Goal: Browse casually

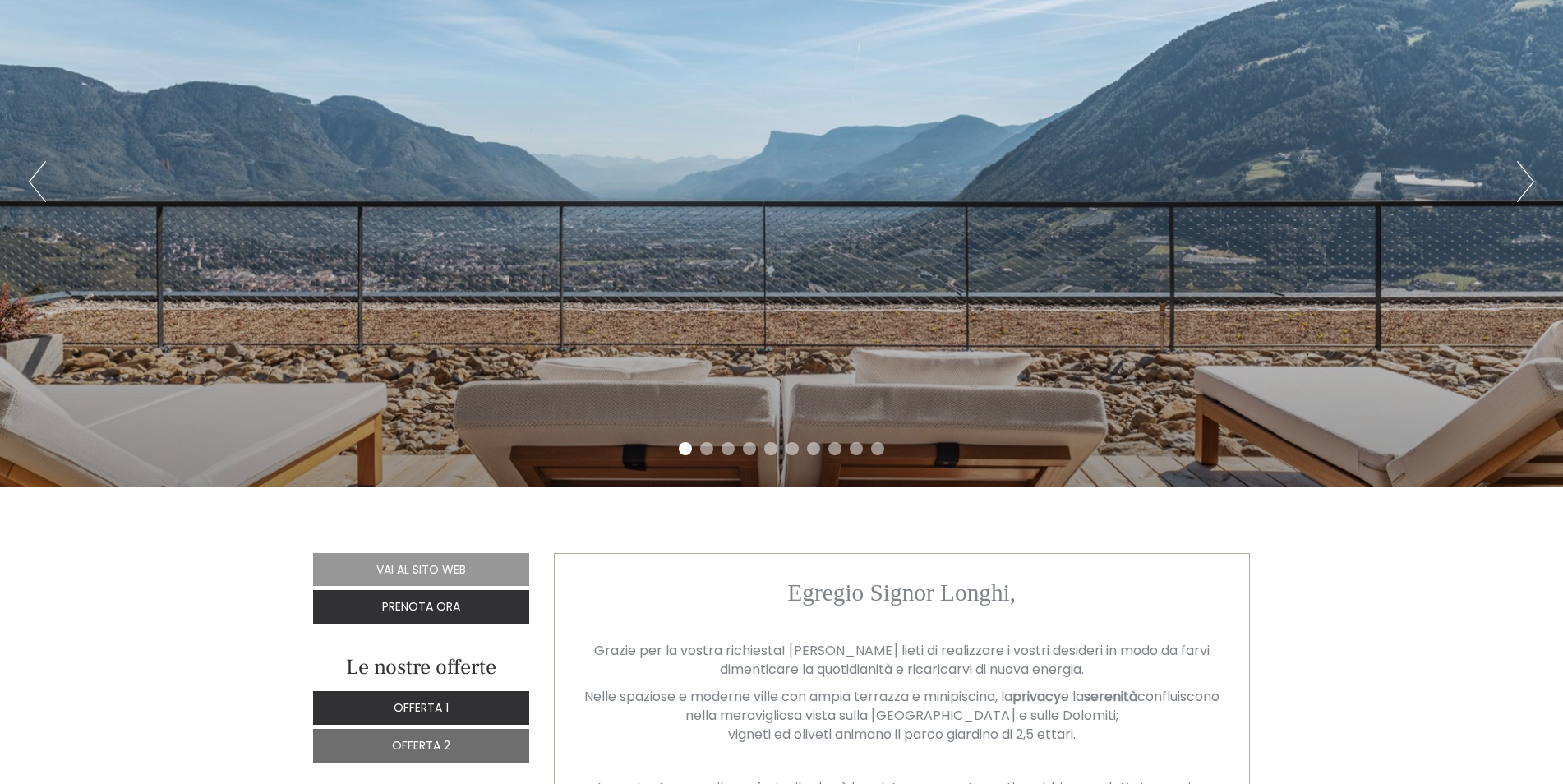
scroll to position [82, 0]
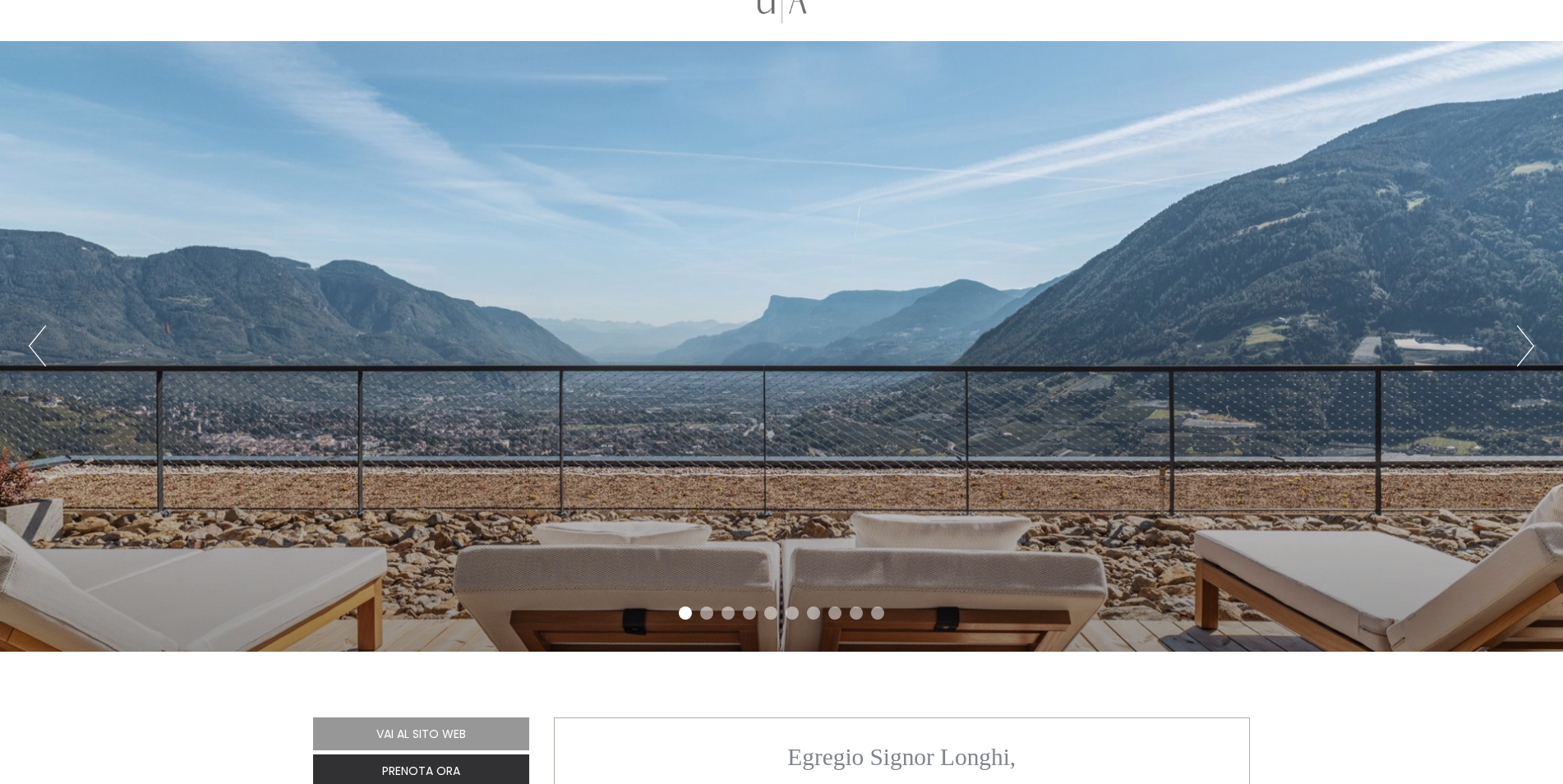
click at [1523, 350] on button "Next" at bounding box center [1525, 346] width 17 height 41
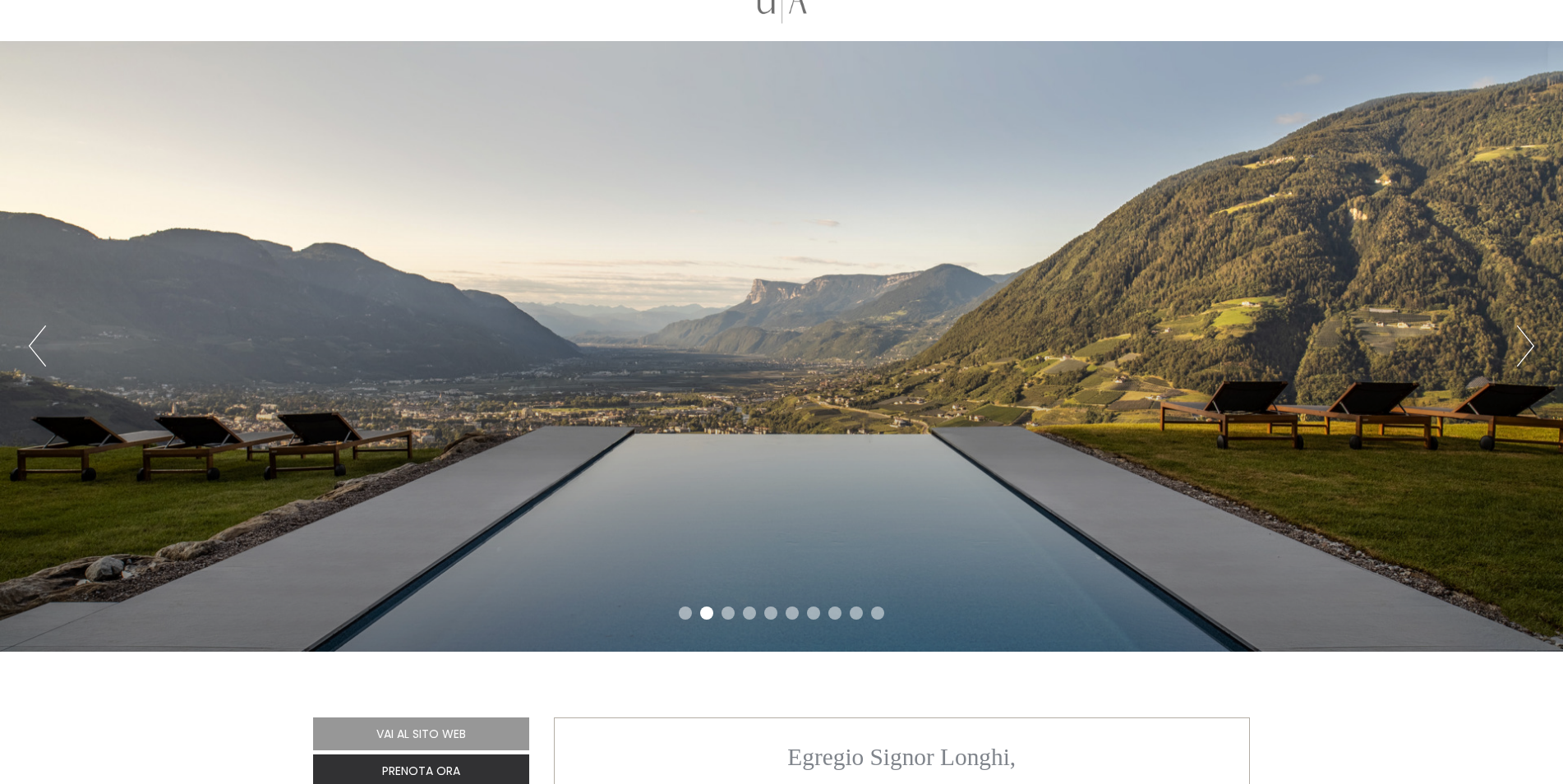
click at [1523, 350] on button "Next" at bounding box center [1525, 346] width 17 height 41
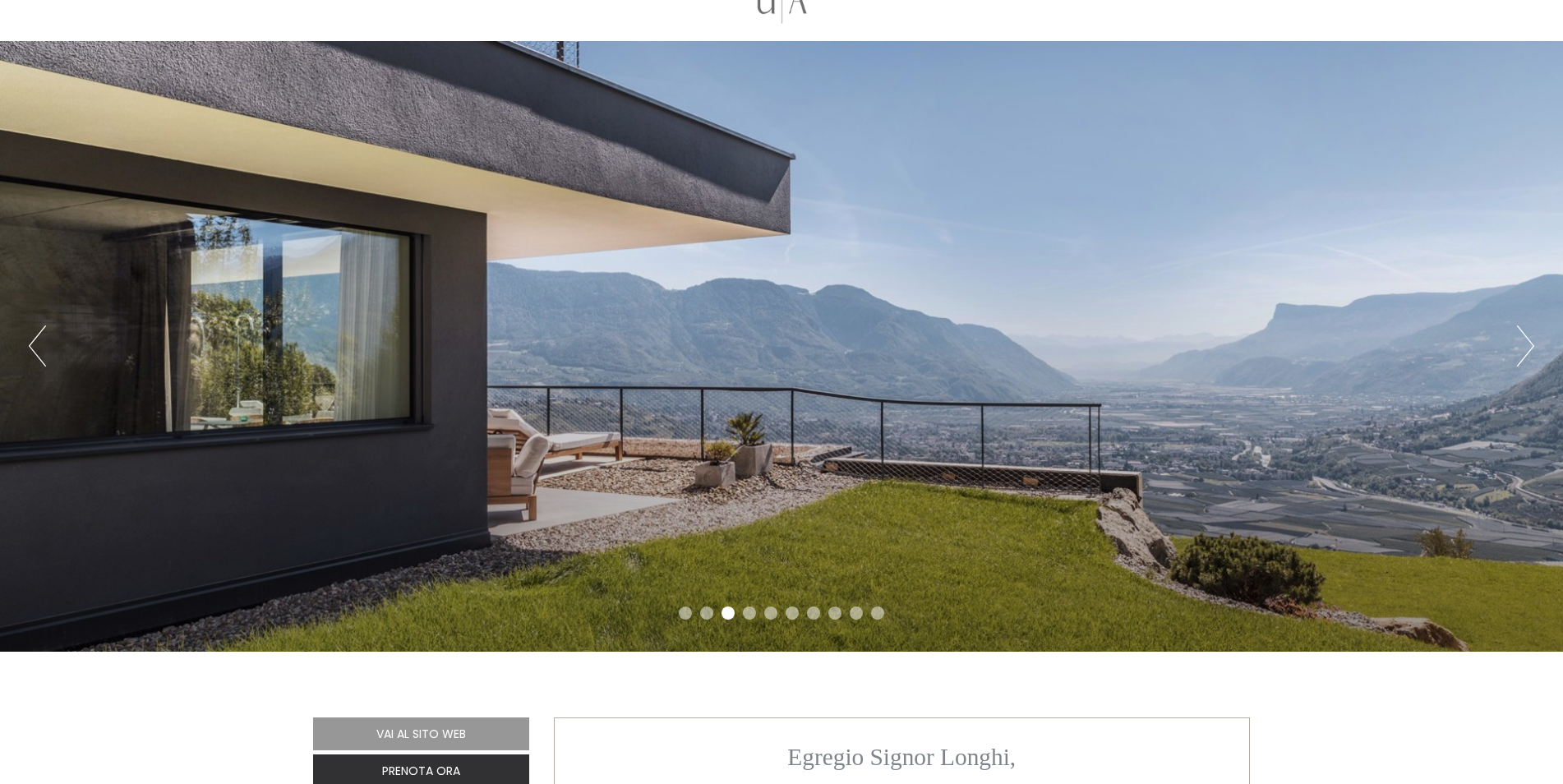
click at [1523, 350] on button "Next" at bounding box center [1525, 346] width 17 height 41
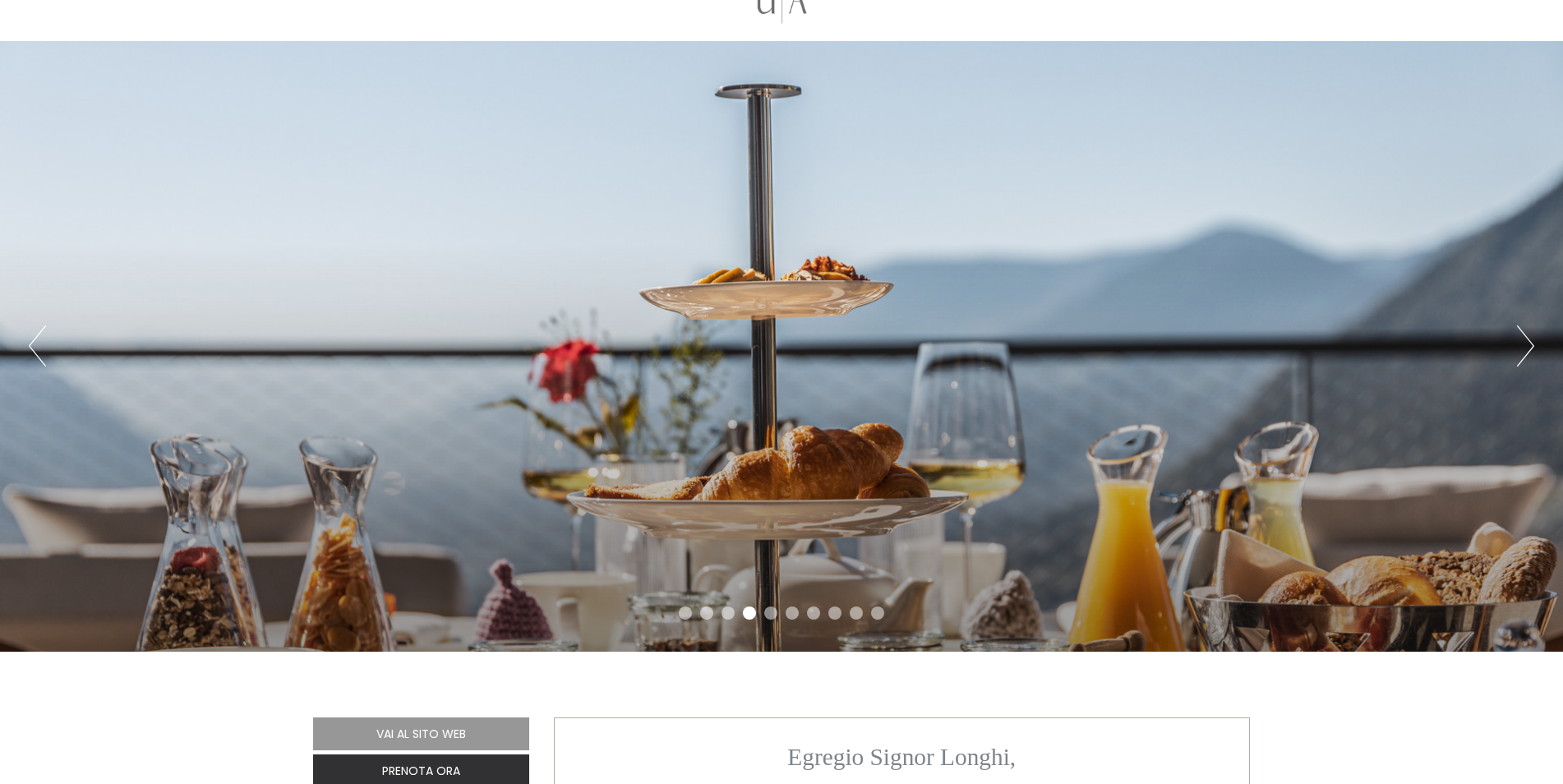
click at [1523, 350] on button "Next" at bounding box center [1525, 346] width 17 height 41
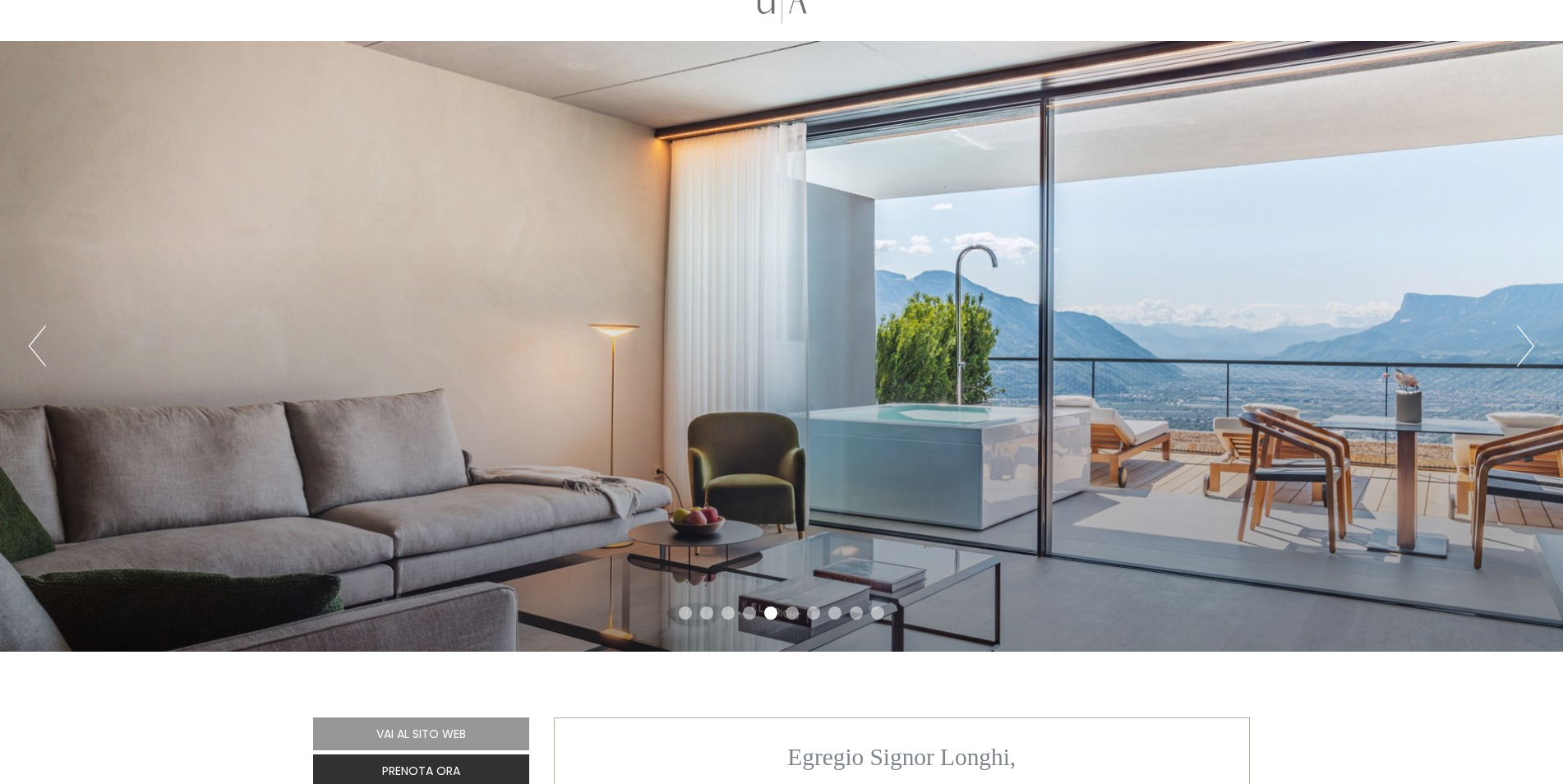
click at [1523, 350] on button "Next" at bounding box center [1525, 346] width 17 height 41
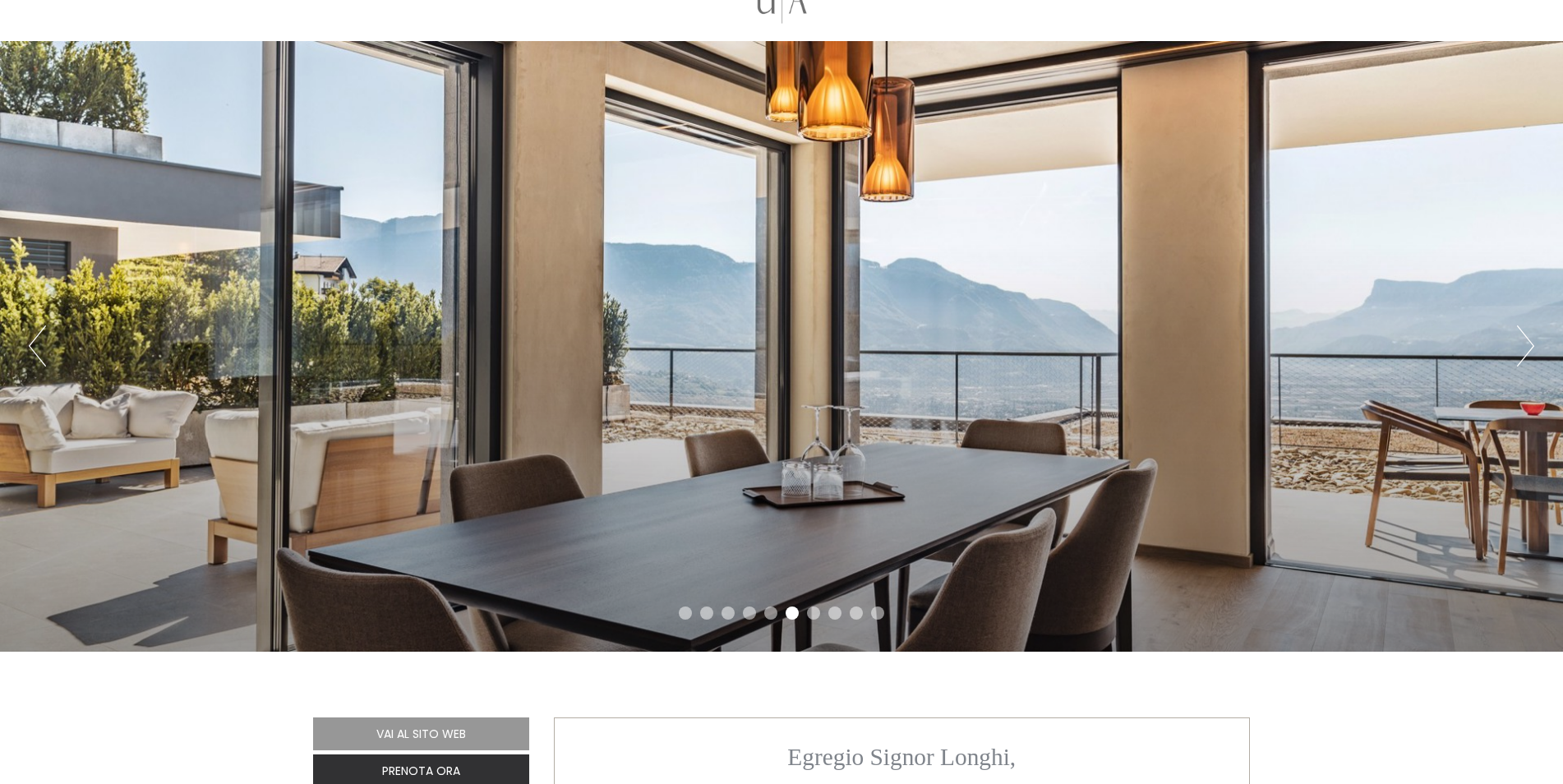
click at [1523, 350] on button "Next" at bounding box center [1525, 346] width 17 height 41
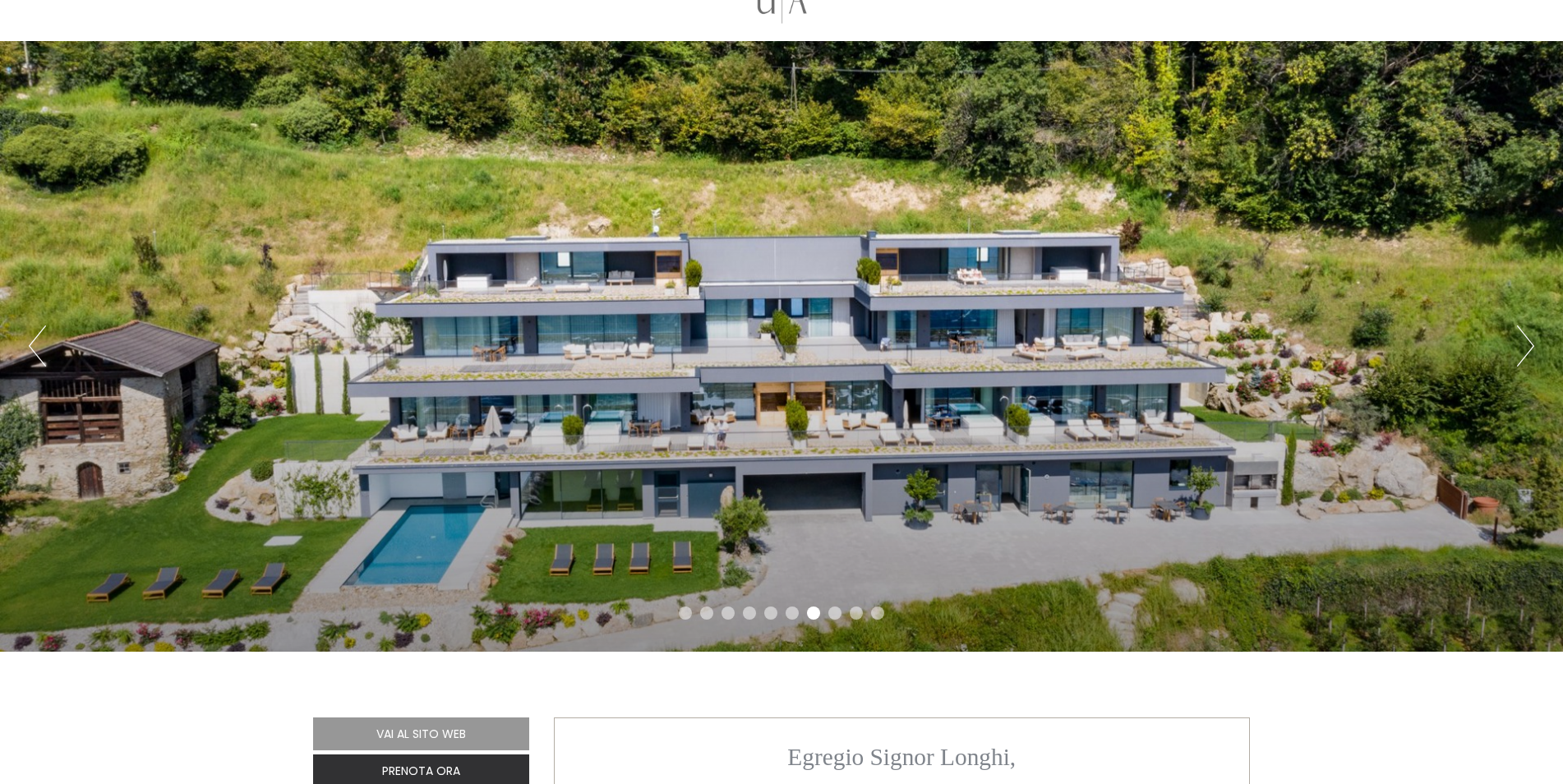
click at [1523, 350] on button "Next" at bounding box center [1525, 346] width 17 height 41
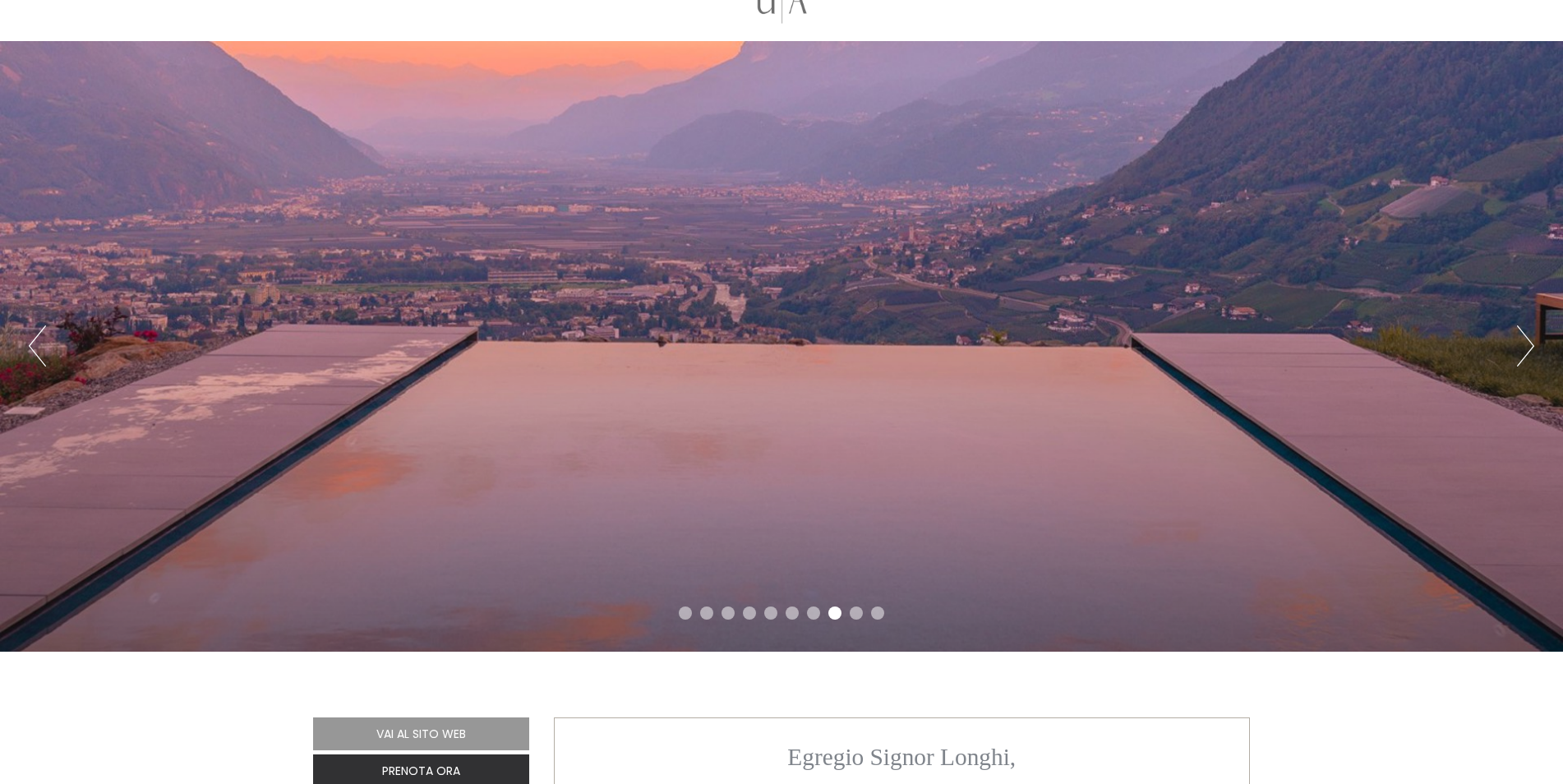
click at [1523, 350] on button "Next" at bounding box center [1525, 346] width 17 height 41
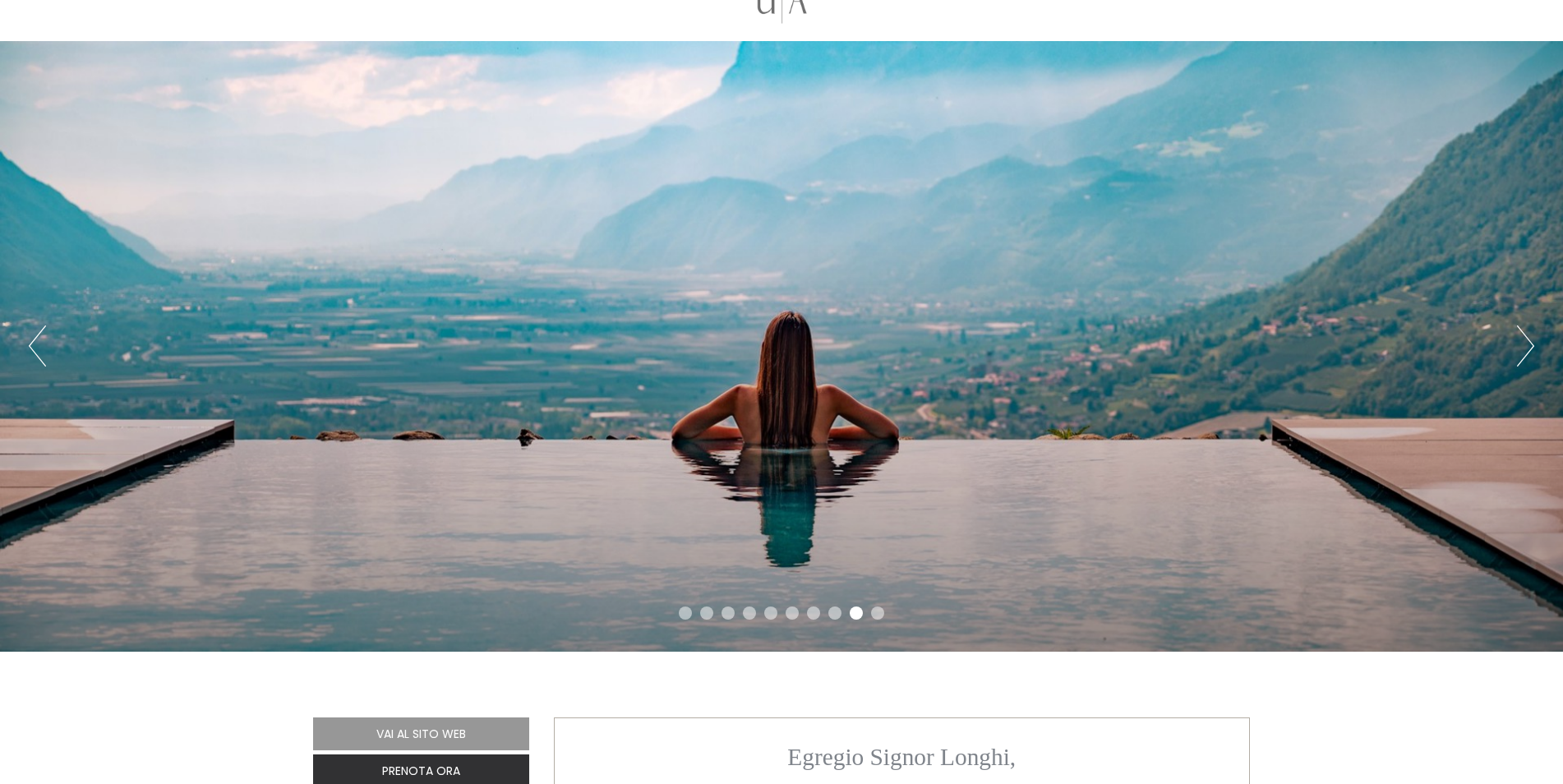
click at [1523, 350] on button "Next" at bounding box center [1525, 346] width 17 height 41
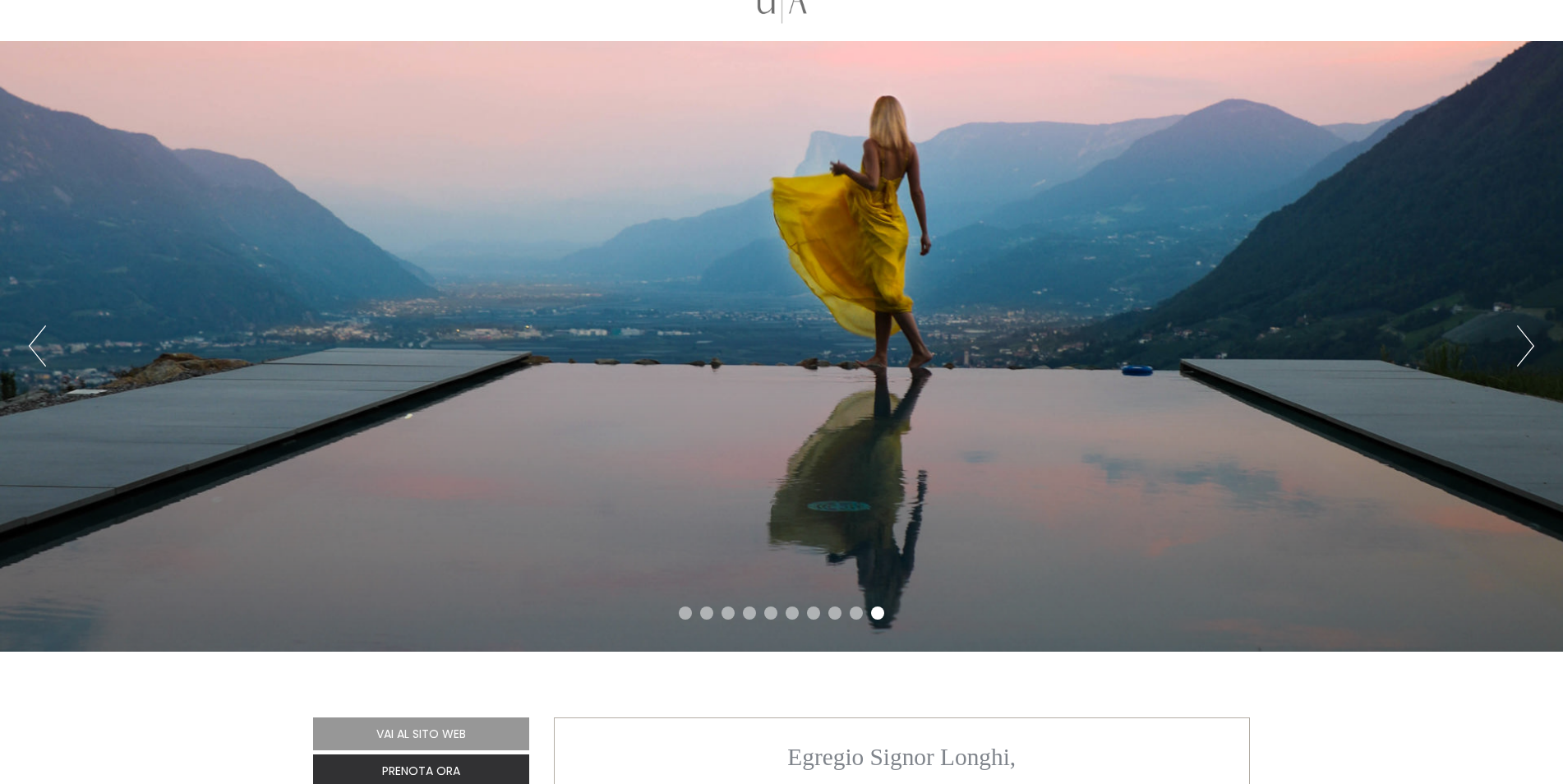
click at [1523, 350] on button "Next" at bounding box center [1525, 346] width 17 height 41
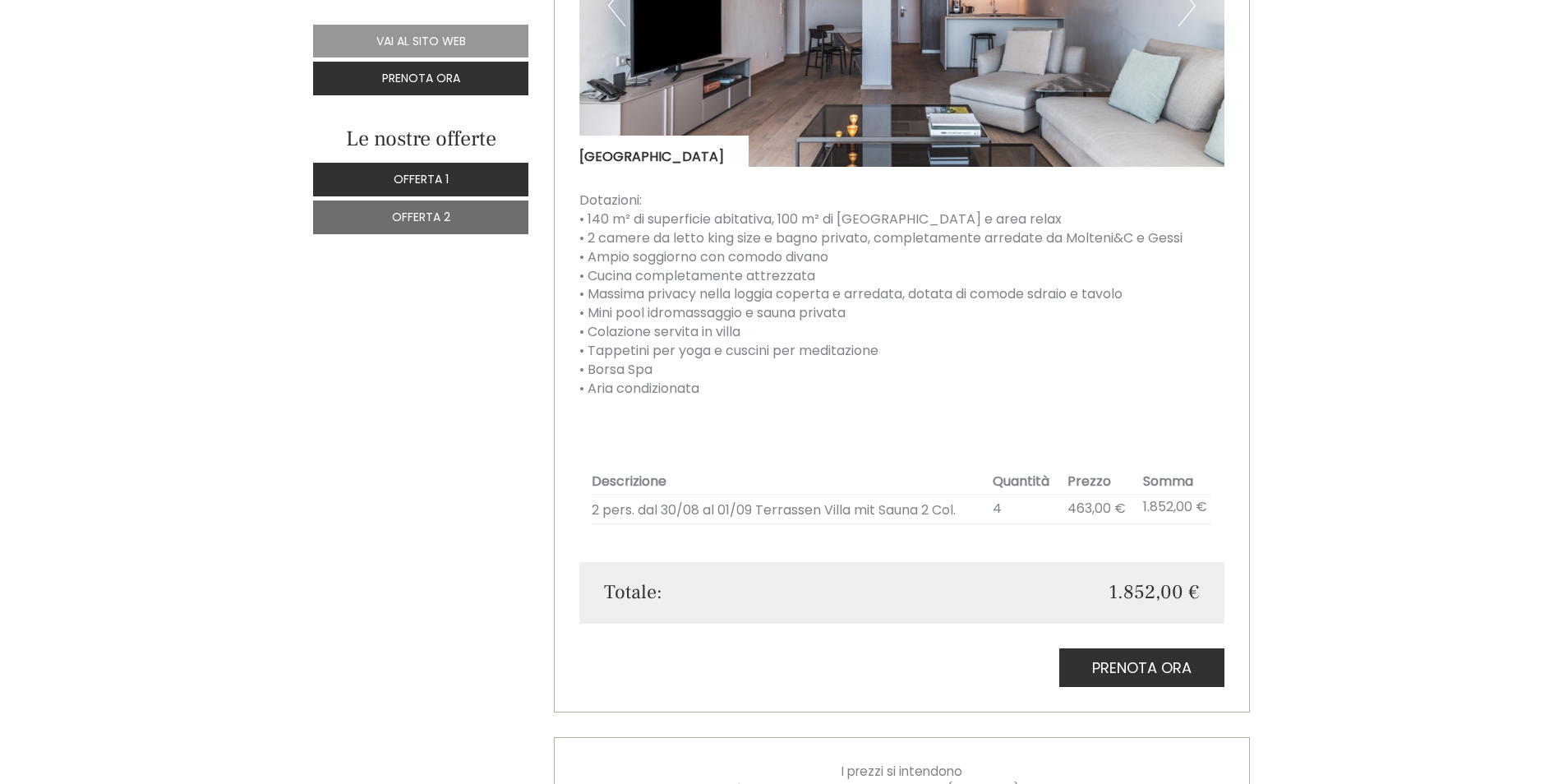
scroll to position [3614, 0]
